Goal: Information Seeking & Learning: Learn about a topic

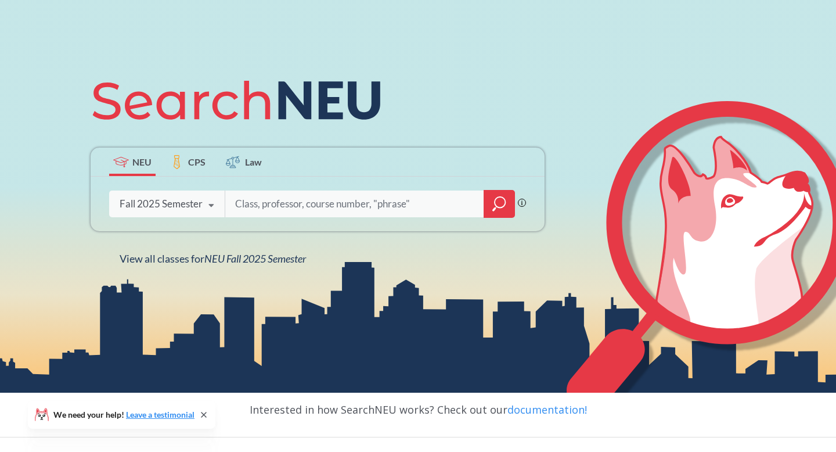
scroll to position [92, 0]
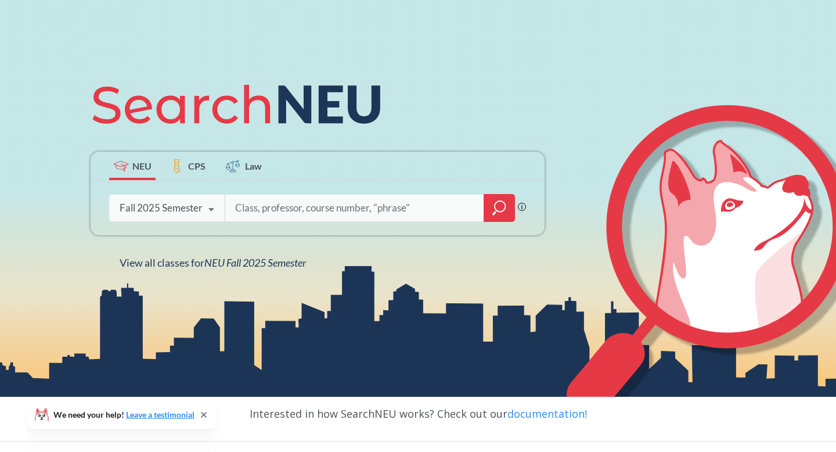
click at [271, 204] on input "search" at bounding box center [355, 208] width 242 height 24
type input "mktg"
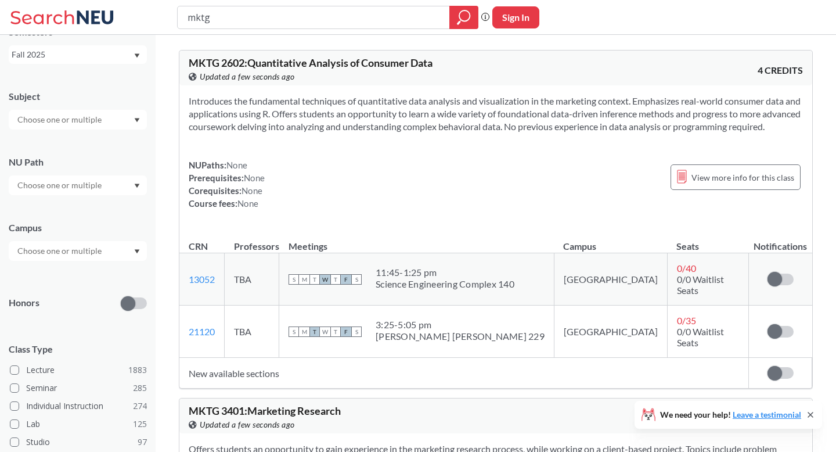
scroll to position [47, 0]
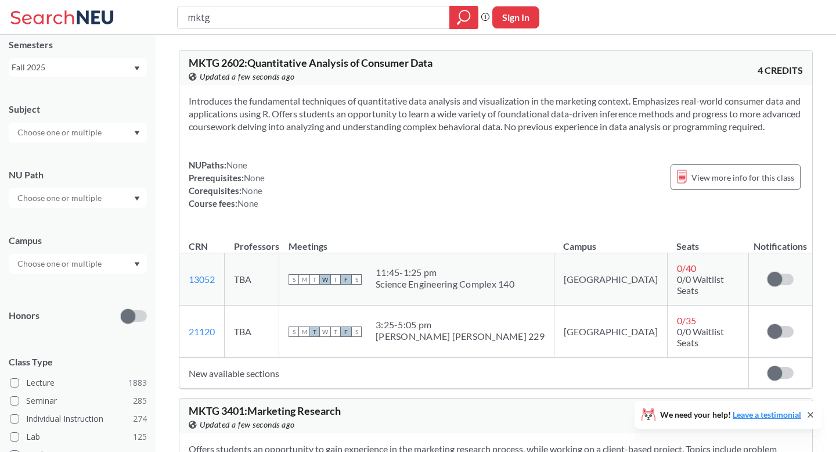
click at [87, 260] on input "text" at bounding box center [61, 264] width 98 height 14
click at [78, 328] on div "Online ( 667 )" at bounding box center [78, 321] width 138 height 32
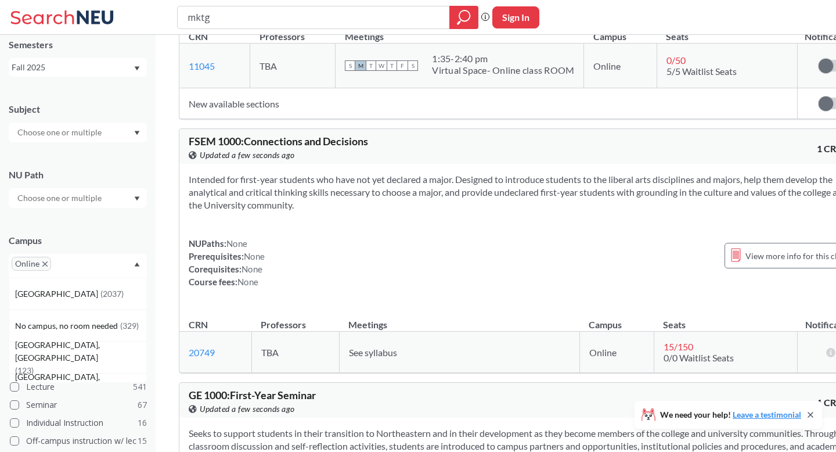
scroll to position [3203, 0]
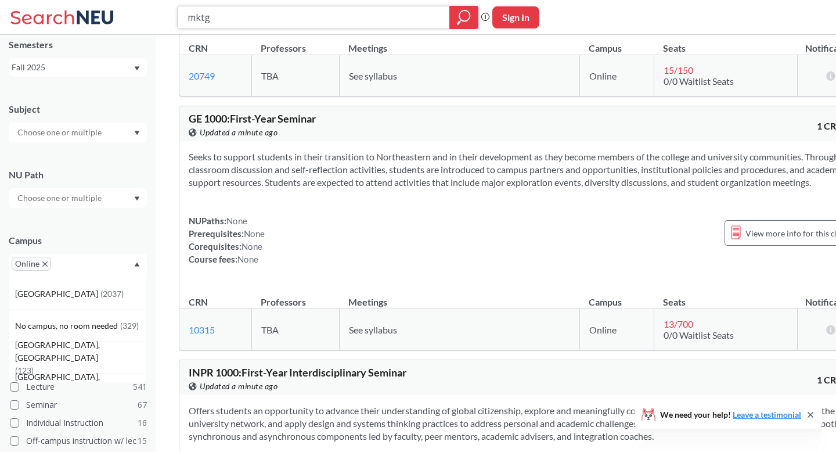
click at [292, 17] on input "mktg" at bounding box center [313, 18] width 255 height 20
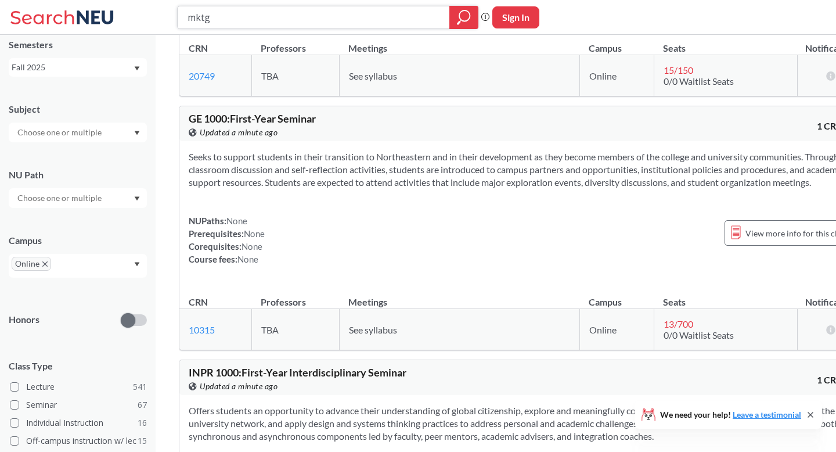
click at [292, 17] on input "mktg" at bounding box center [313, 18] width 255 height 20
type input "mgmt"
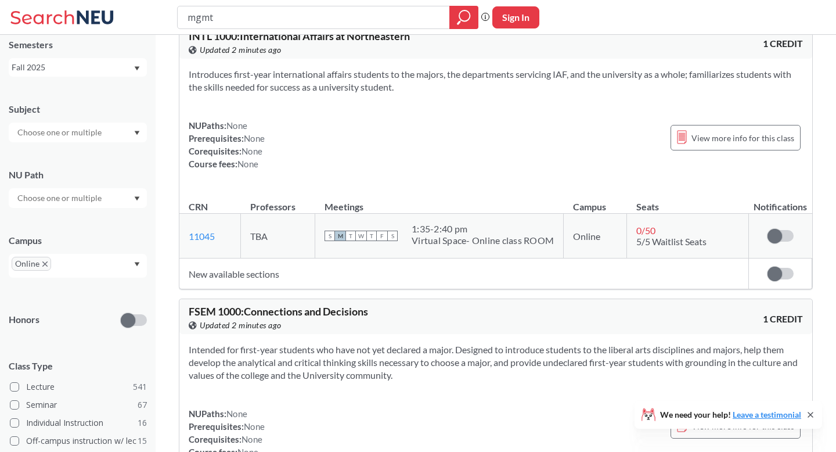
scroll to position [1502, 0]
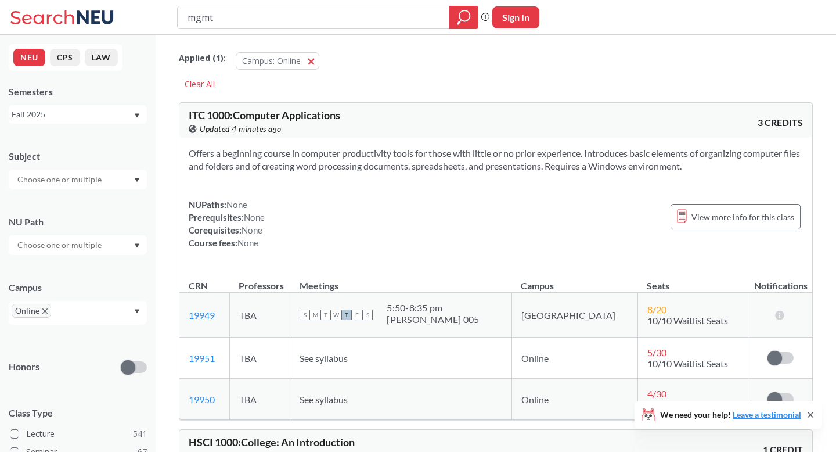
click at [91, 115] on div "Fall 2025" at bounding box center [72, 114] width 121 height 13
click at [88, 203] on div "Spring 2025" at bounding box center [80, 202] width 131 height 13
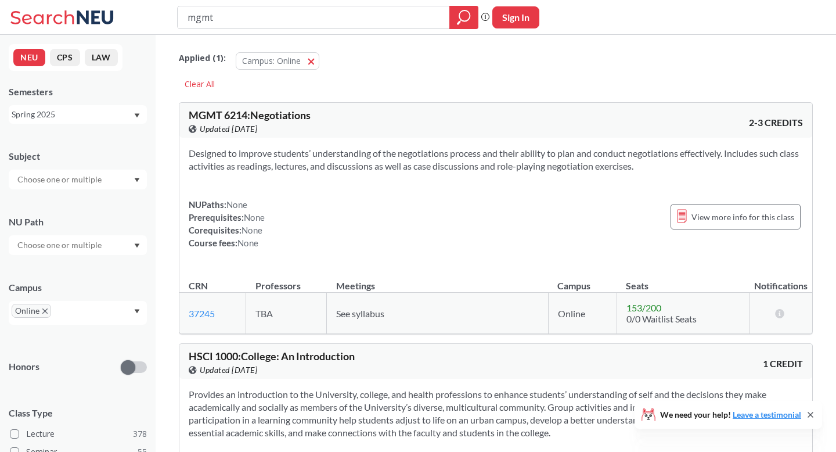
click at [211, 26] on input "mgmt" at bounding box center [313, 18] width 255 height 20
click at [211, 24] on input "mgmt" at bounding box center [313, 18] width 255 height 20
type input "mktg"
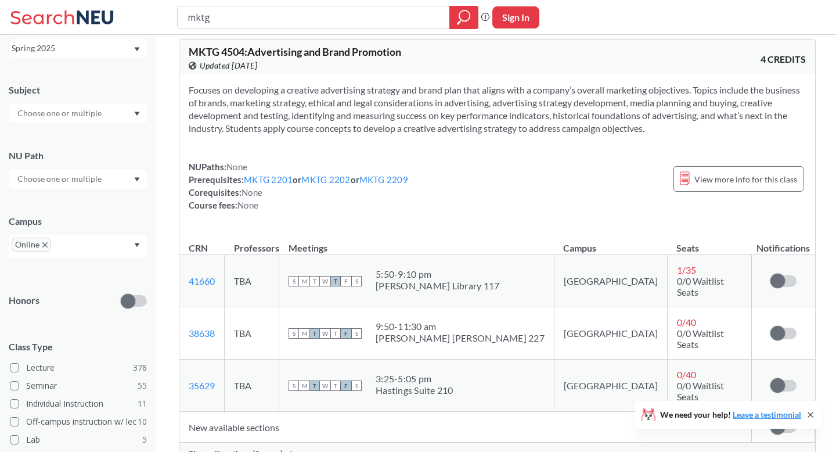
scroll to position [958, 0]
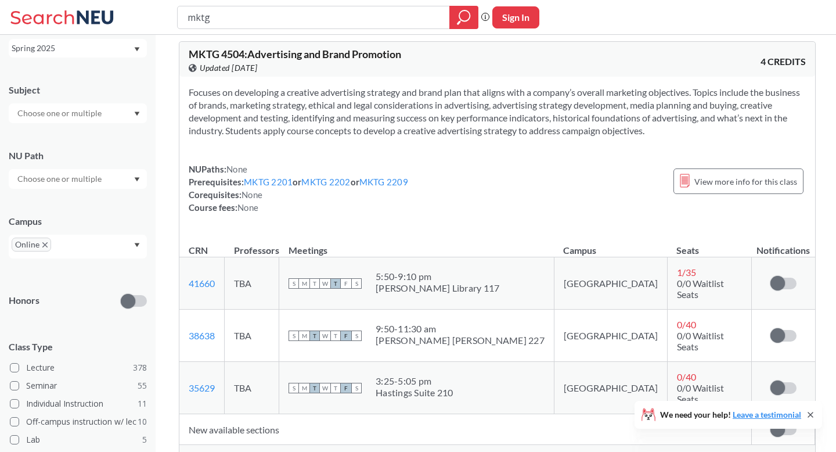
click at [293, 445] on div "Show all sections (1 more)" at bounding box center [497, 456] width 636 height 22
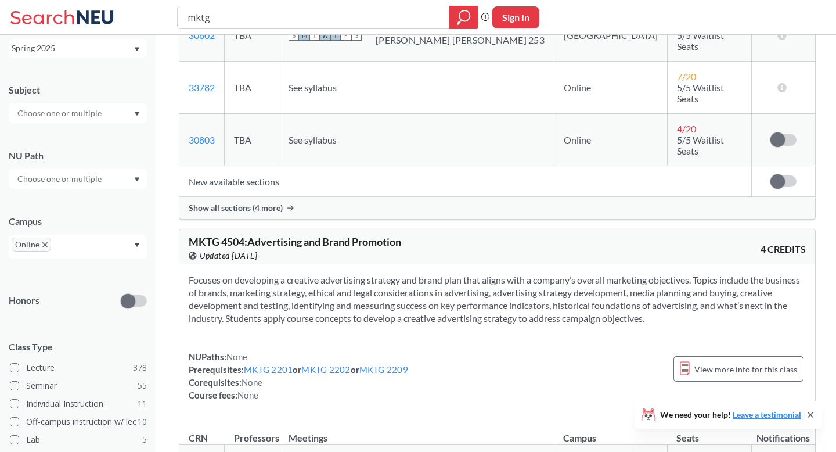
scroll to position [584, 0]
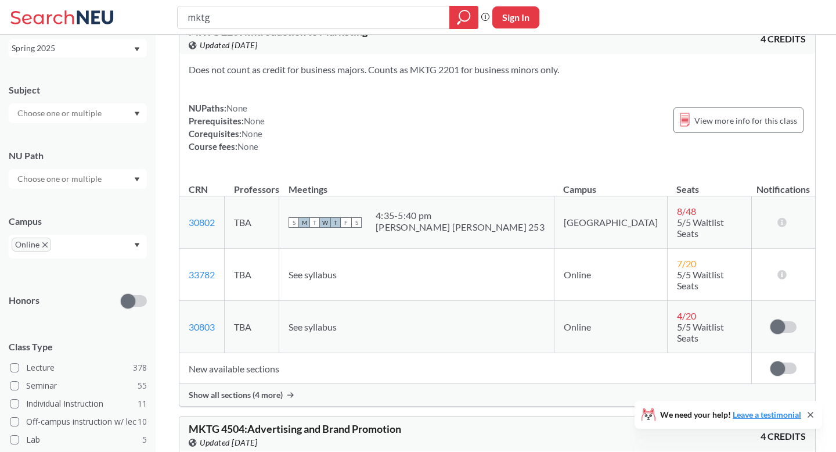
click at [96, 53] on div "Spring 2025" at bounding box center [72, 48] width 121 height 13
click at [92, 110] on div "Fall 2024" at bounding box center [80, 105] width 131 height 13
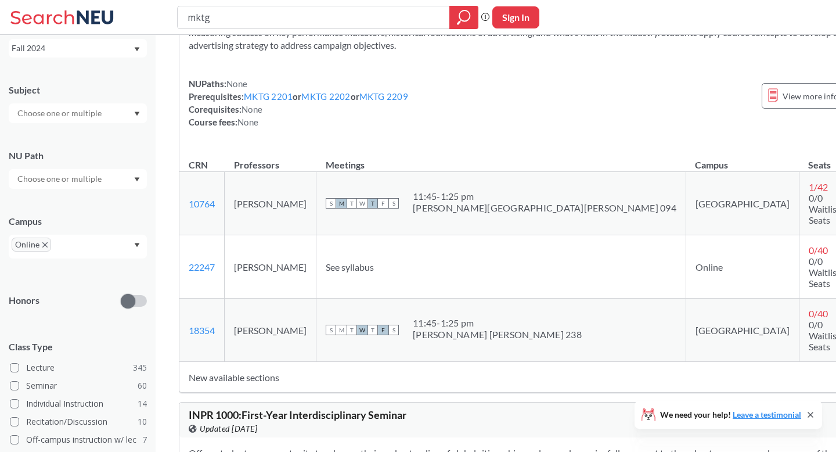
scroll to position [1332, 0]
click at [260, 361] on td "New available sections" at bounding box center [514, 376] width 670 height 31
click at [127, 51] on div "Fall 2024" at bounding box center [72, 48] width 121 height 13
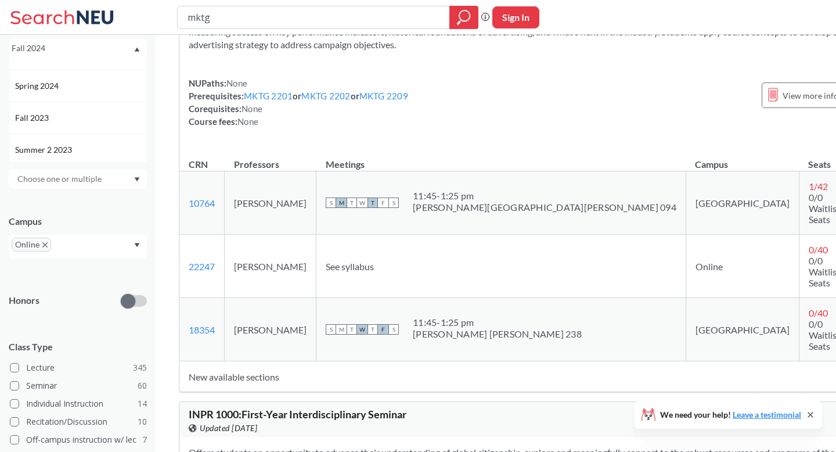
scroll to position [276, 0]
click at [100, 92] on div "Spring 2024" at bounding box center [78, 85] width 138 height 32
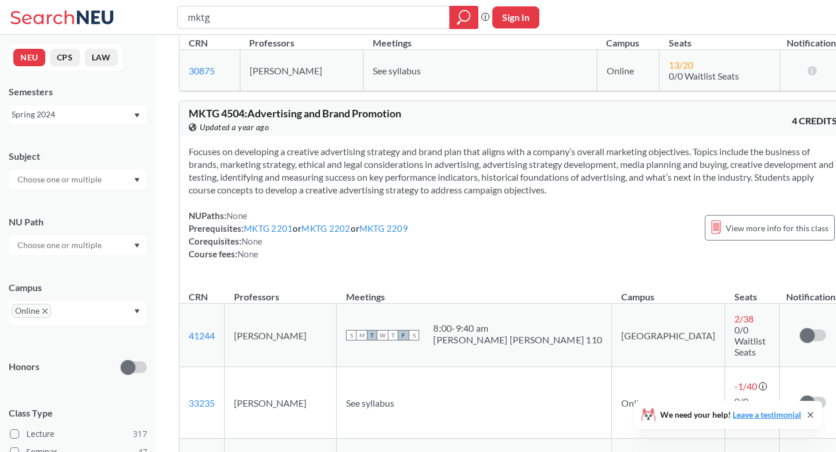
scroll to position [1401, 0]
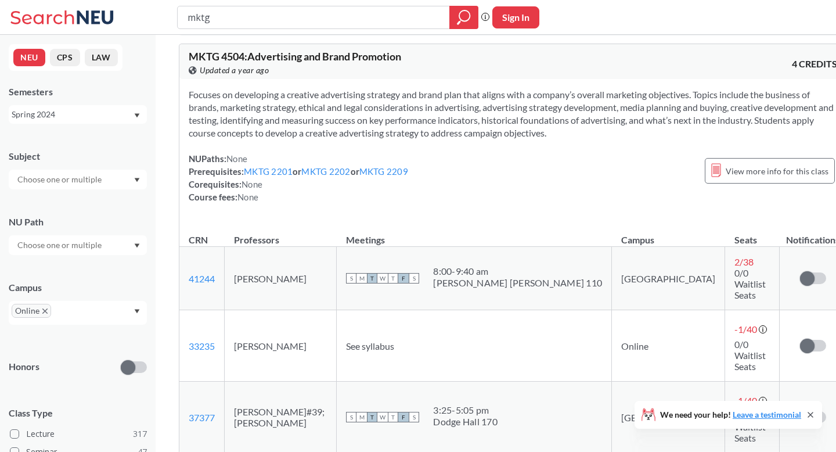
click at [73, 115] on div "Spring 2024" at bounding box center [72, 114] width 121 height 13
click at [91, 186] on div "Fall 2023" at bounding box center [80, 188] width 131 height 13
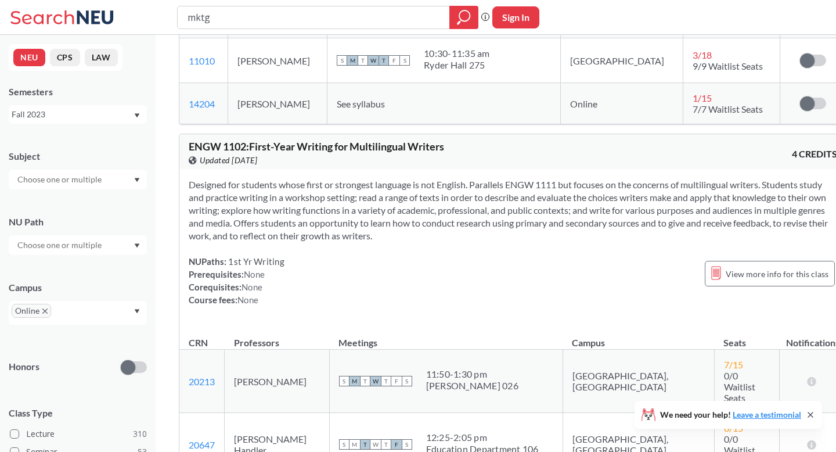
scroll to position [4385, 0]
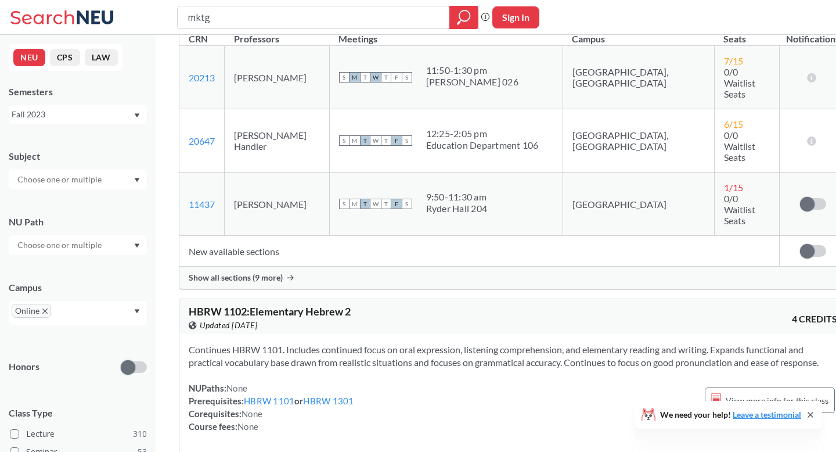
click at [84, 115] on div "Fall 2023" at bounding box center [72, 114] width 121 height 13
click at [87, 214] on div "Spring 2023" at bounding box center [80, 215] width 131 height 13
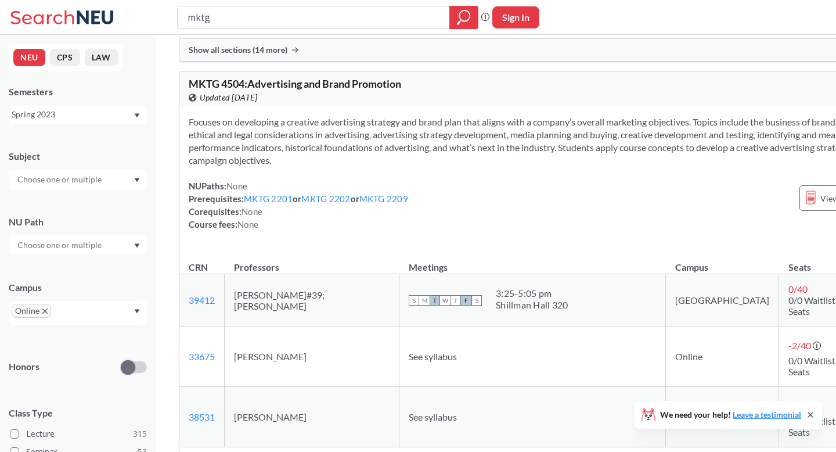
scroll to position [2045, 0]
